Goal: Task Accomplishment & Management: Manage account settings

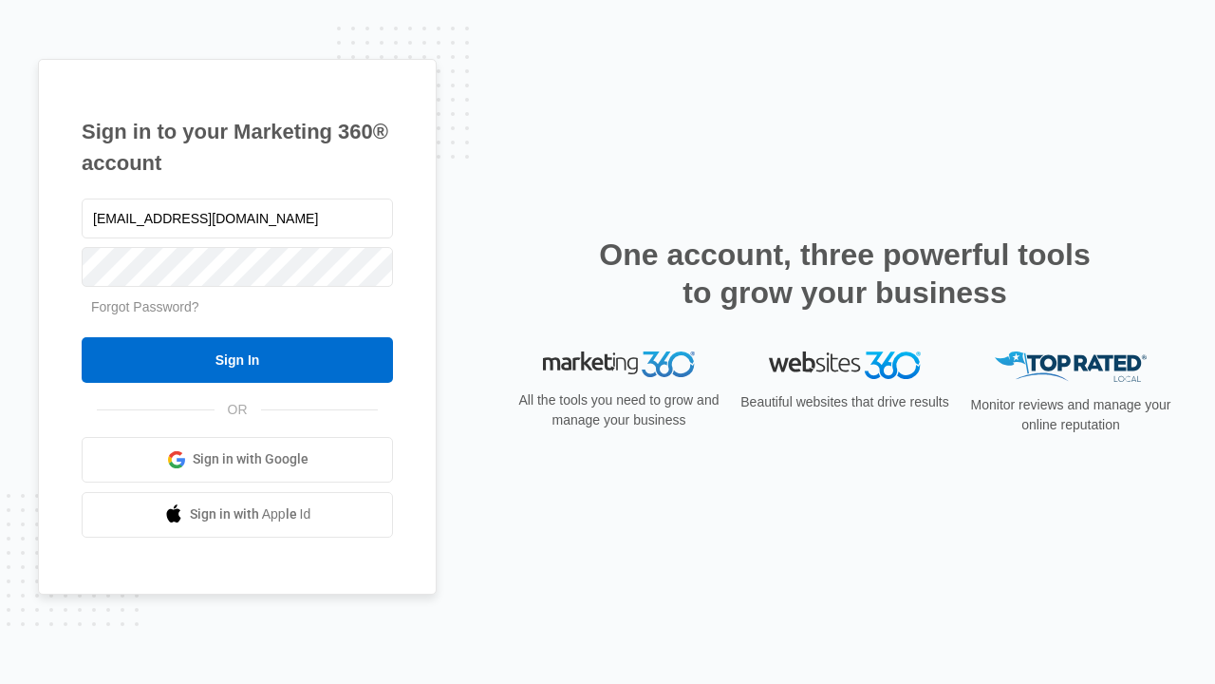
type input "[EMAIL_ADDRESS][DOMAIN_NAME]"
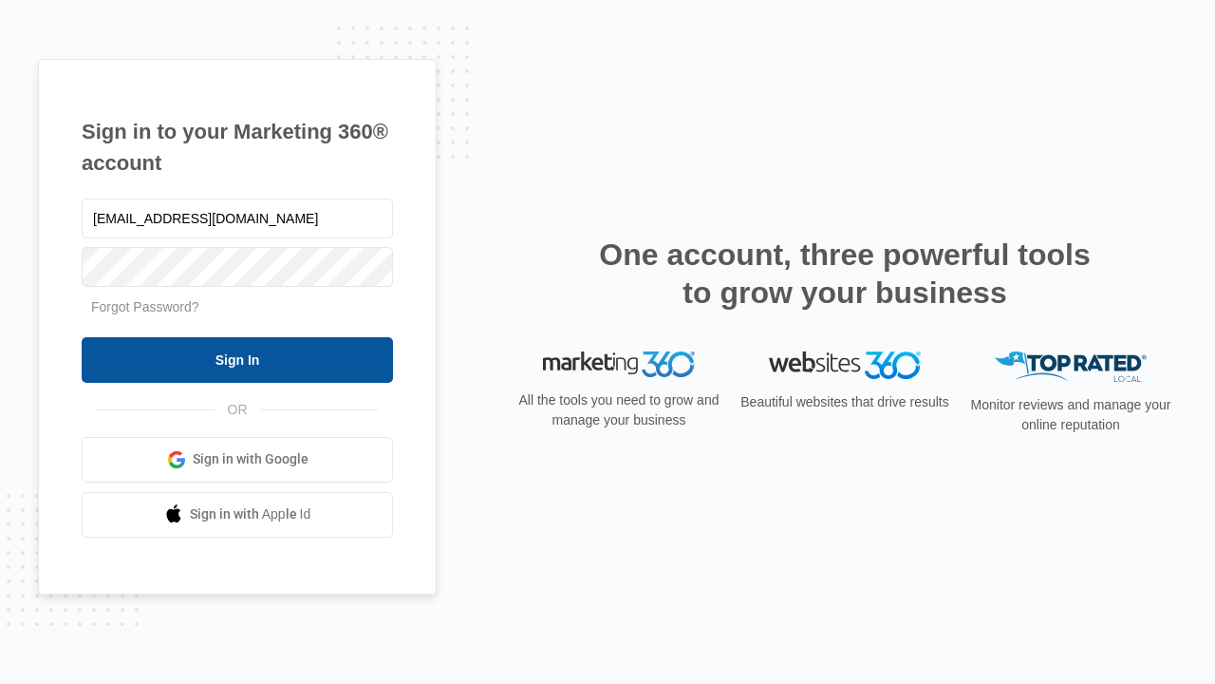
click at [237, 359] on input "Sign In" at bounding box center [237, 360] width 311 height 46
